Goal: Transaction & Acquisition: Purchase product/service

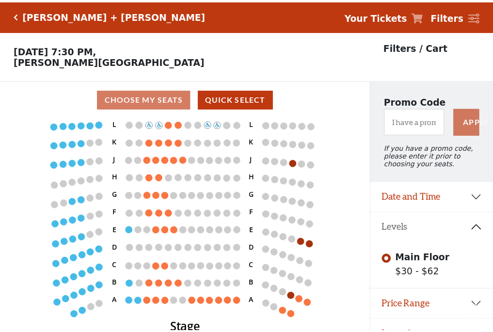
scroll to position [20, 0]
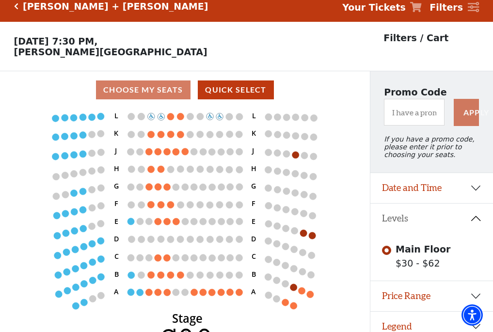
scroll to position [20, 0]
